Goal: Task Accomplishment & Management: Use online tool/utility

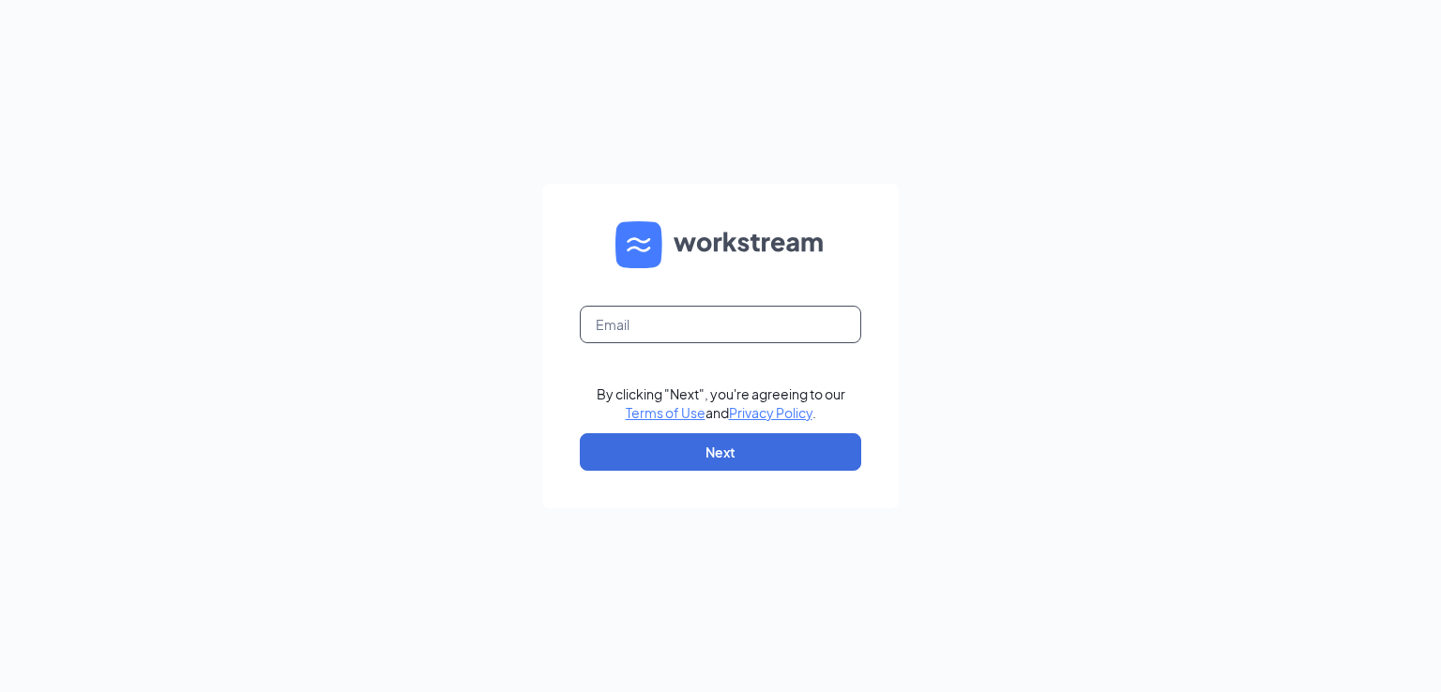
click at [653, 325] on input "text" at bounding box center [720, 325] width 281 height 38
type input "[PERSON_NAME][EMAIL_ADDRESS][DOMAIN_NAME]"
click at [795, 452] on button "Next" at bounding box center [720, 452] width 281 height 38
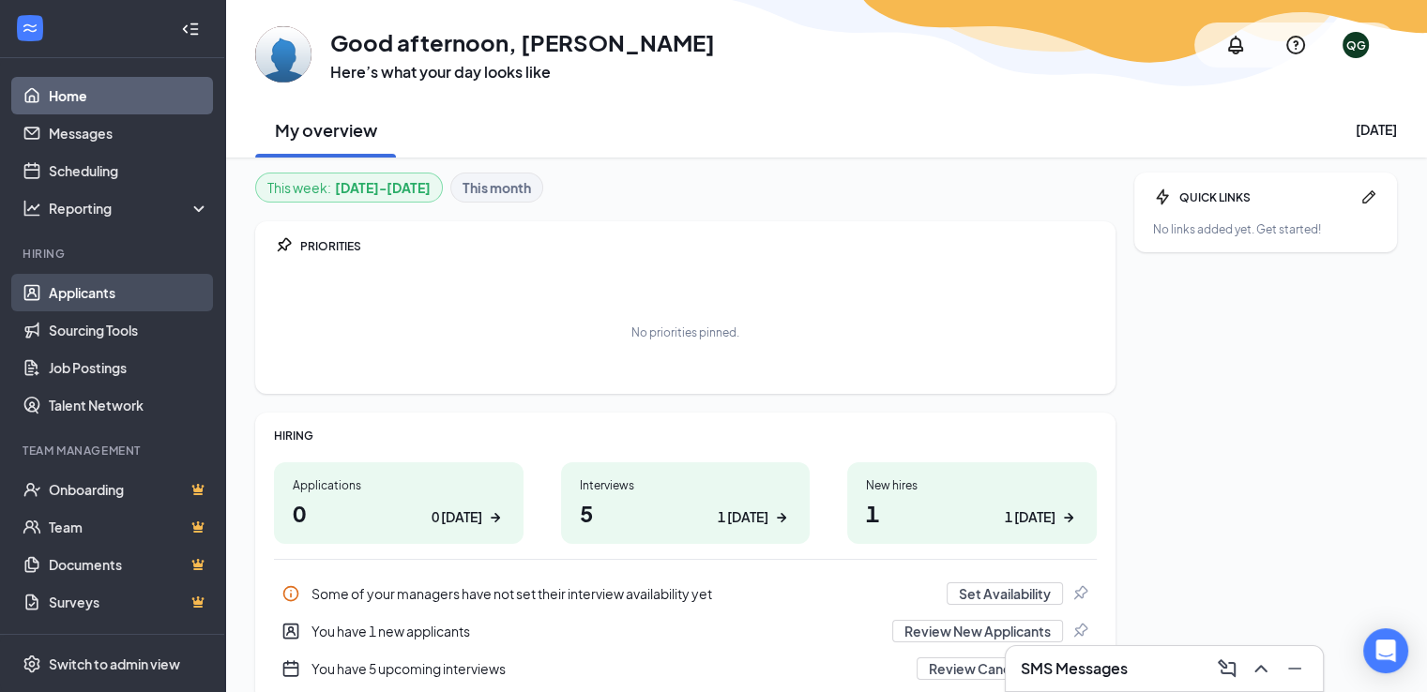
click at [103, 282] on link "Applicants" at bounding box center [129, 293] width 160 height 38
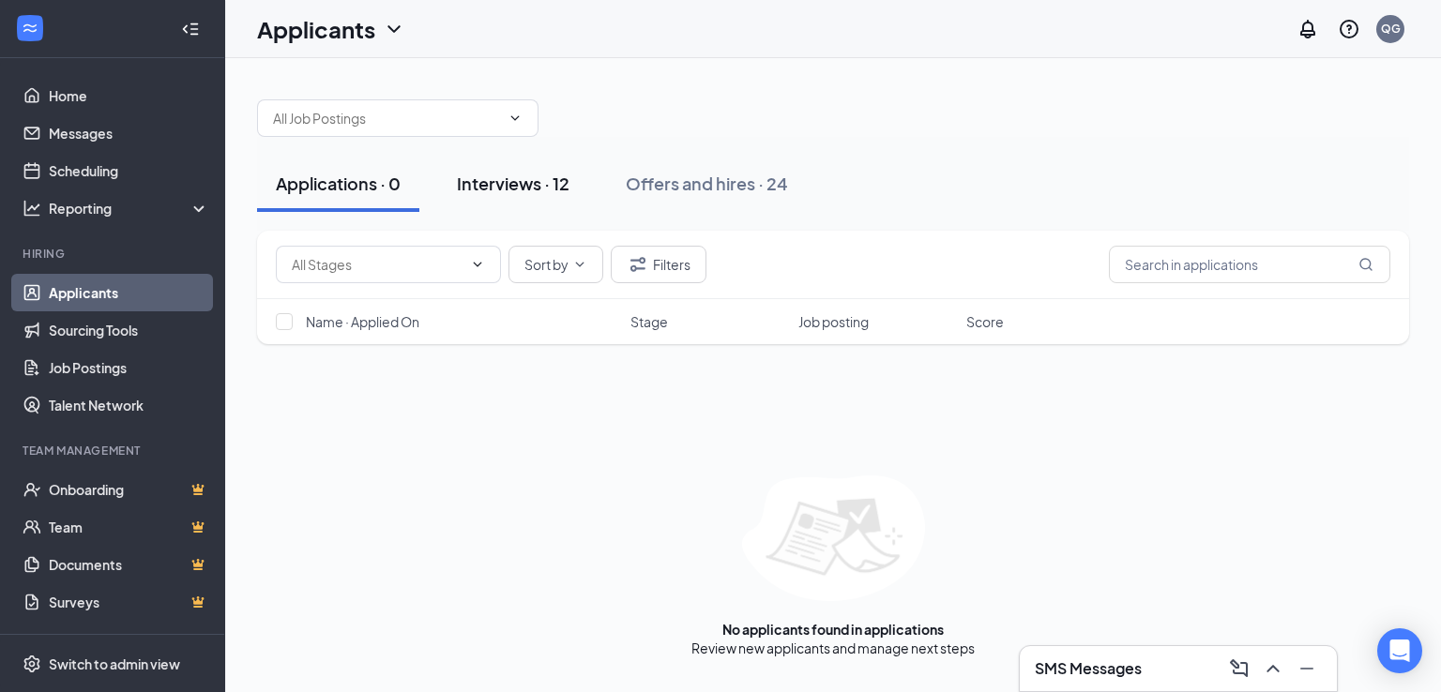
click at [528, 181] on div "Interviews · 12" at bounding box center [513, 183] width 113 height 23
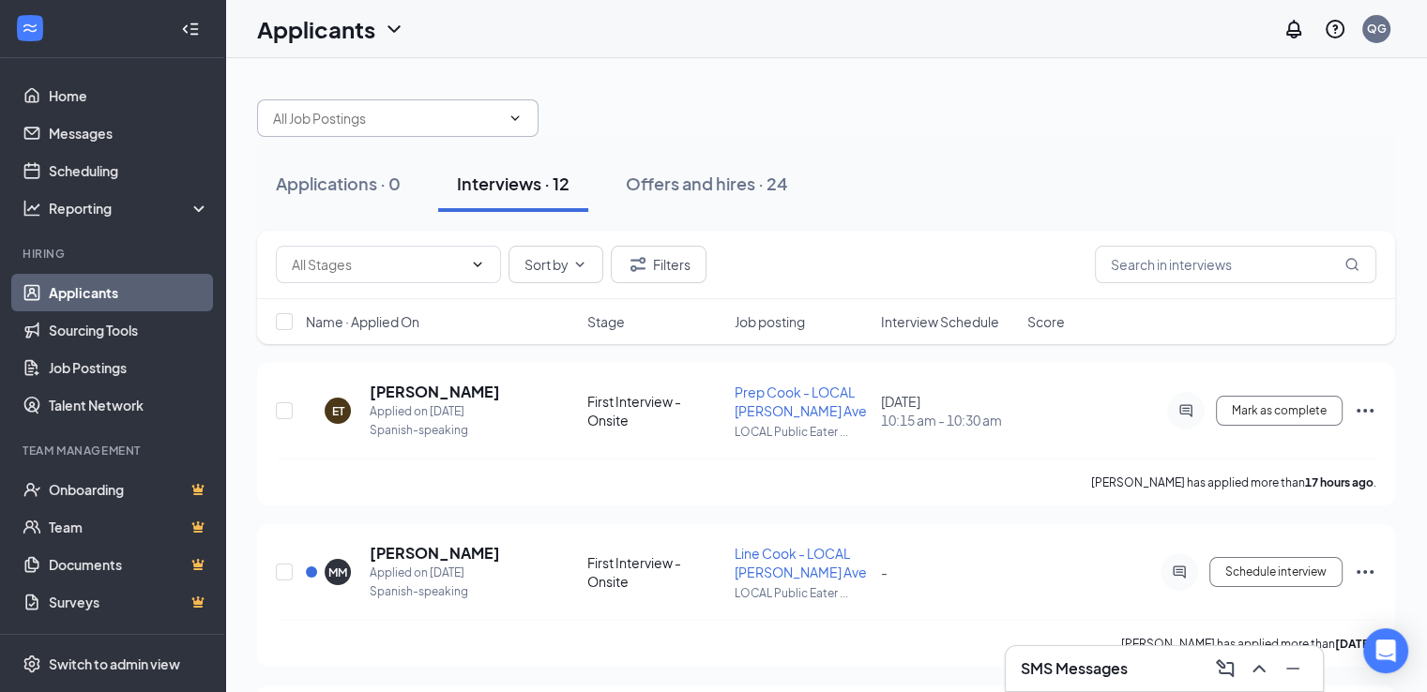
click at [523, 124] on span at bounding box center [397, 118] width 281 height 38
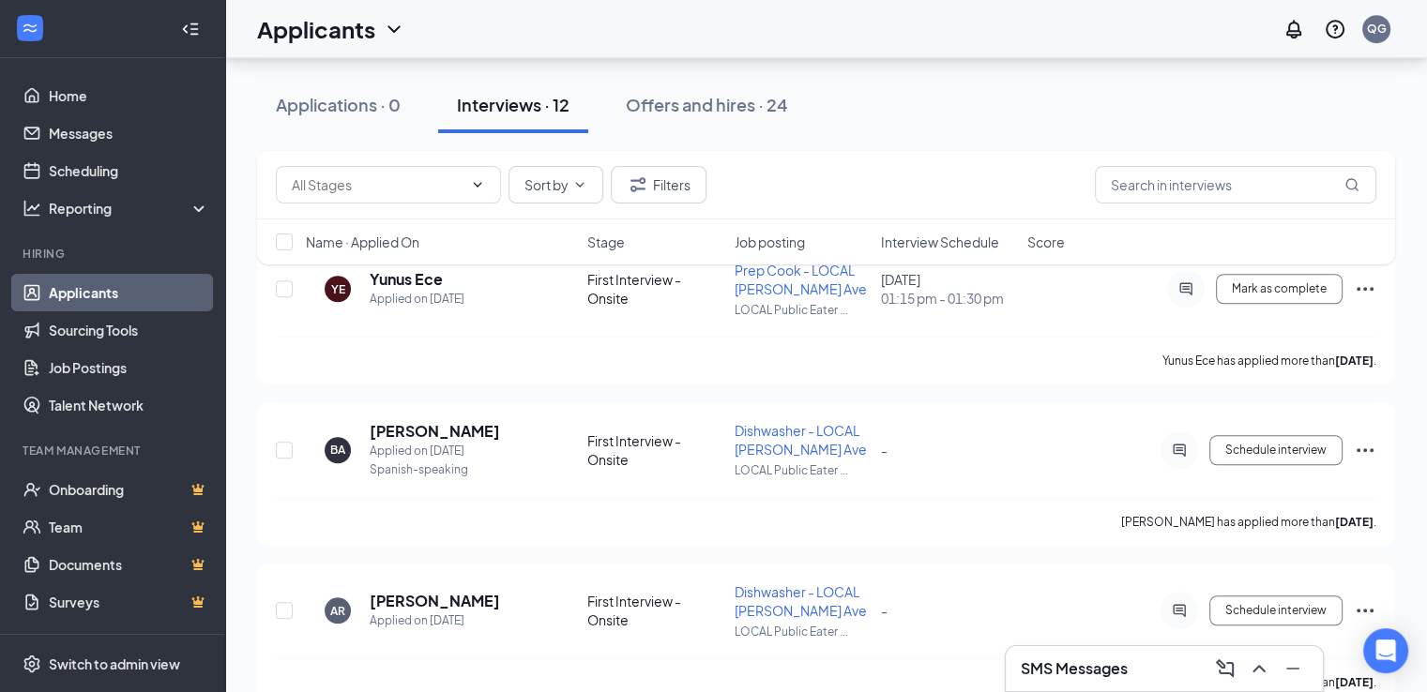
scroll to position [1603, 0]
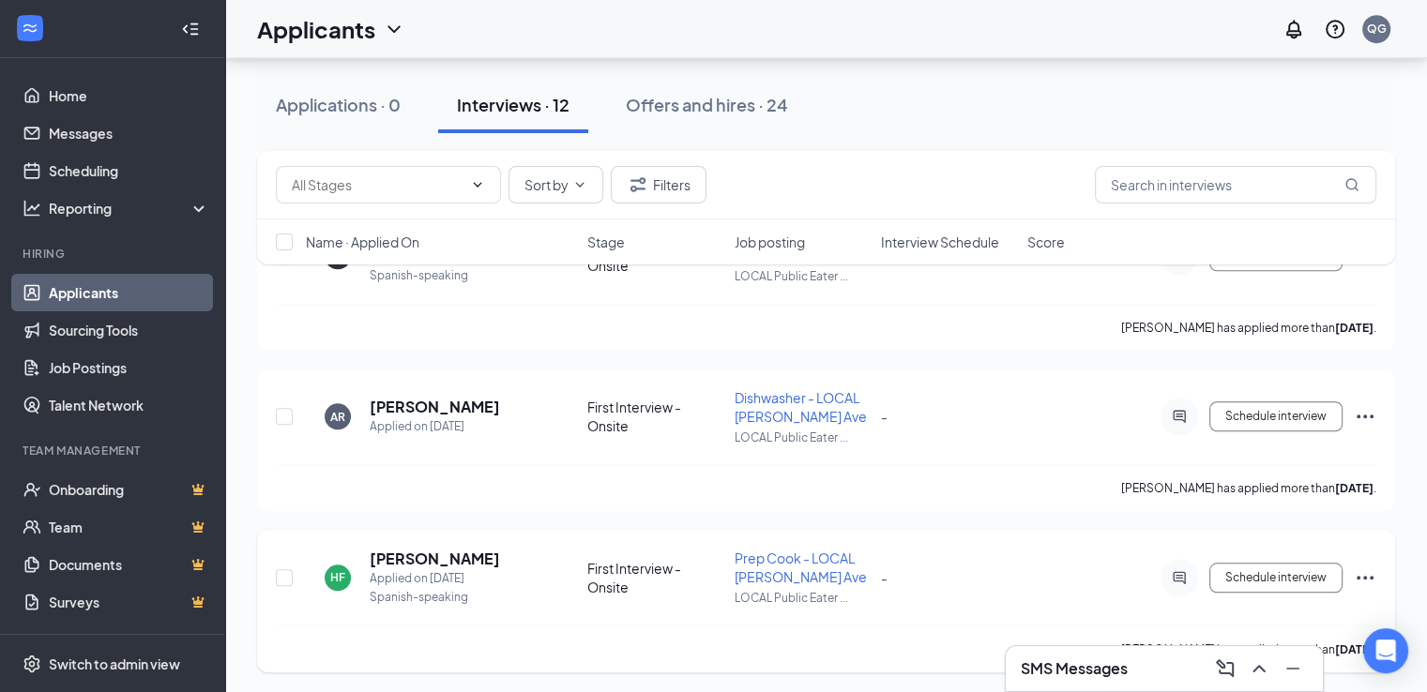
click at [1358, 576] on icon "Ellipses" at bounding box center [1364, 578] width 17 height 4
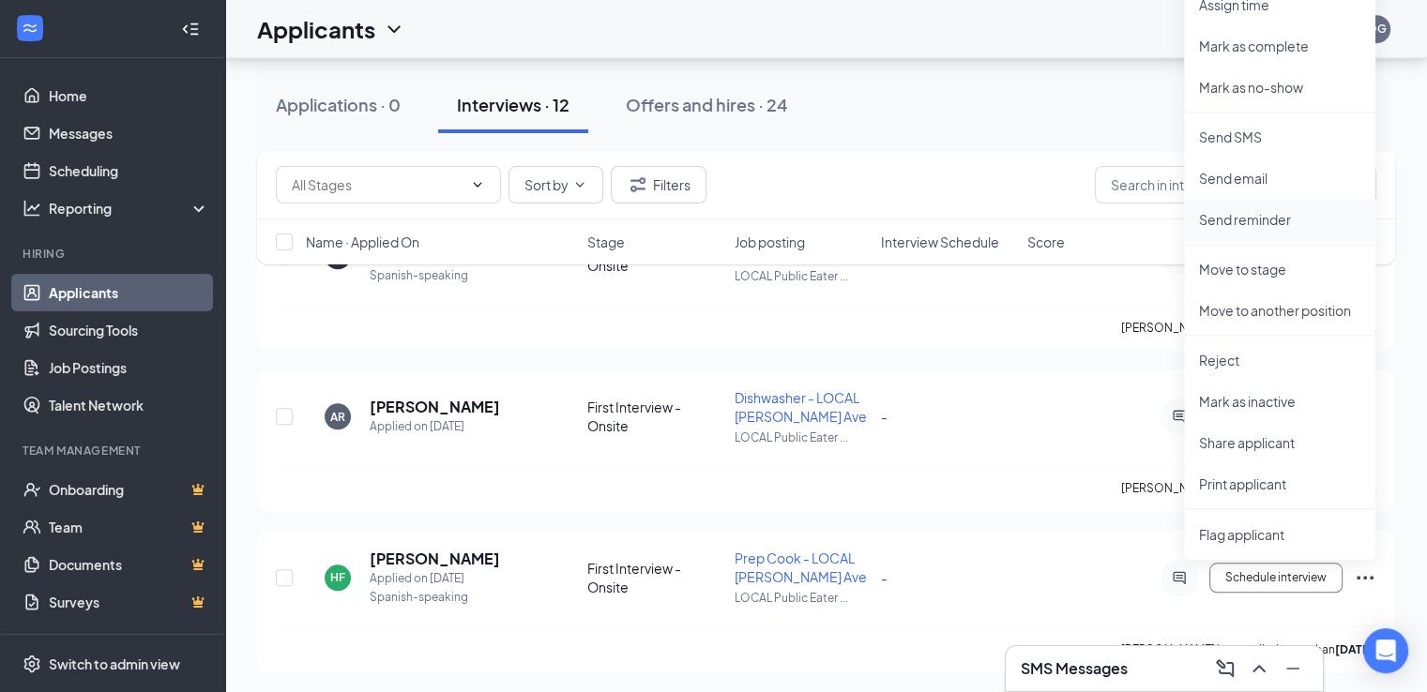
click at [1241, 219] on p "Send reminder" at bounding box center [1279, 219] width 161 height 19
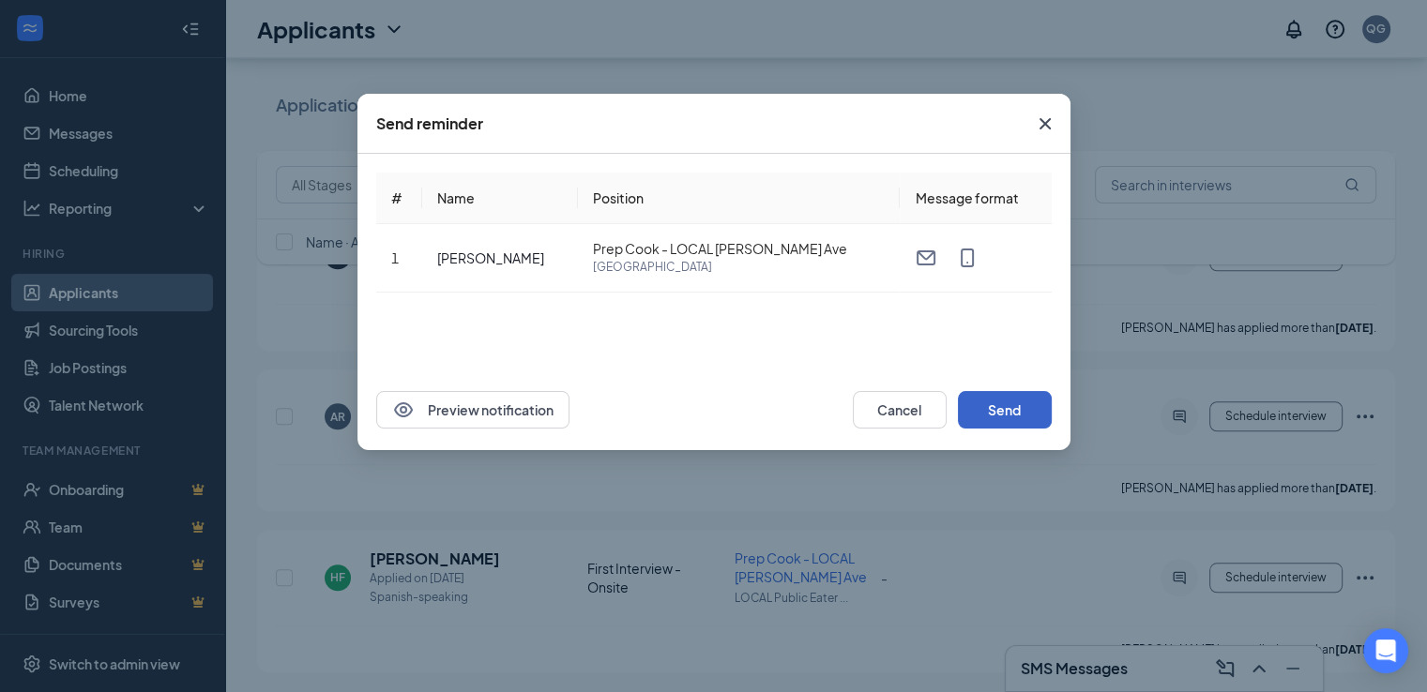
click at [1000, 419] on button "Send" at bounding box center [1005, 410] width 94 height 38
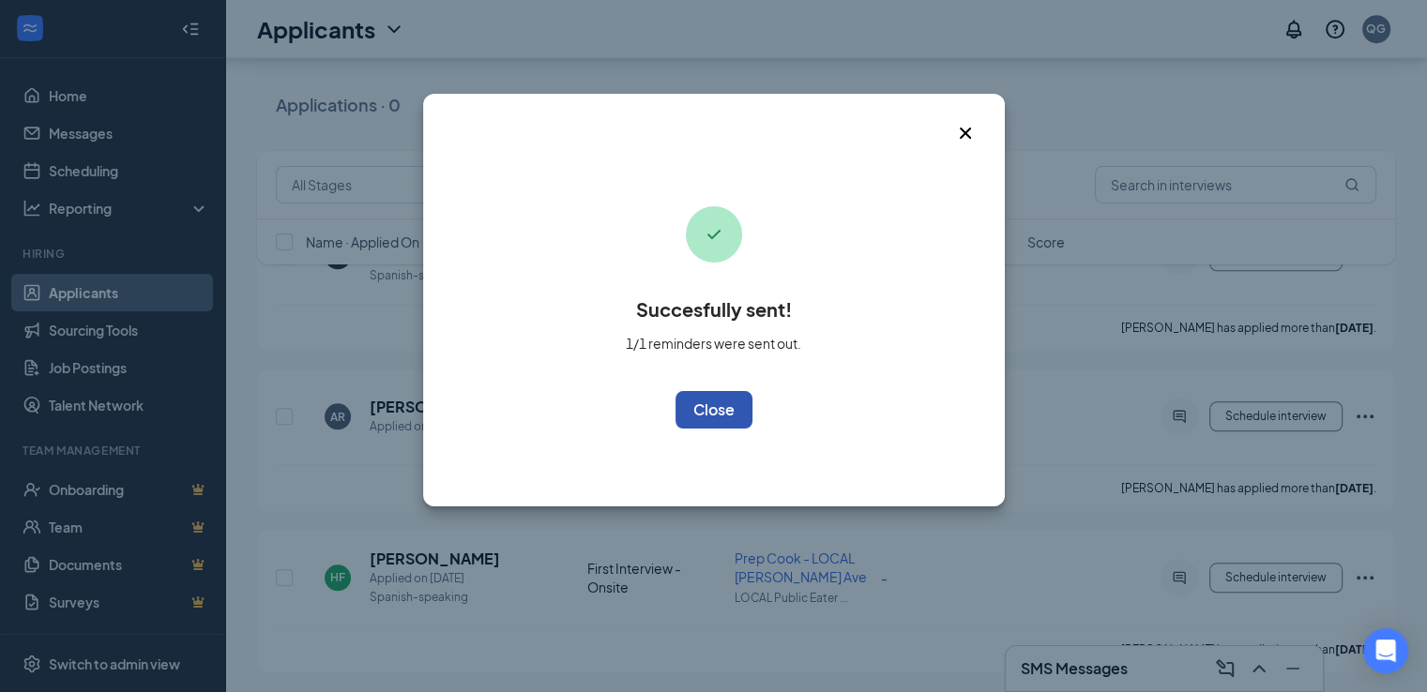
click at [726, 413] on button "OK" at bounding box center [713, 410] width 77 height 38
